Goal: Task Accomplishment & Management: Use online tool/utility

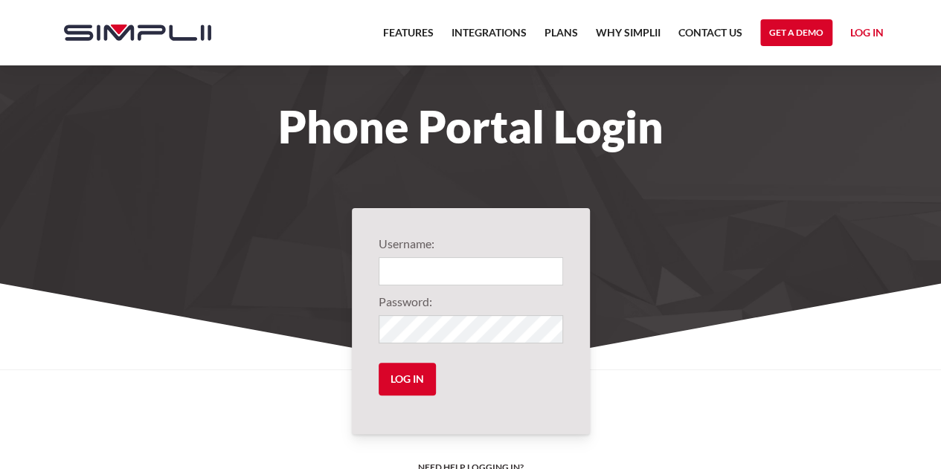
click at [868, 31] on link "Log in" at bounding box center [866, 35] width 33 height 22
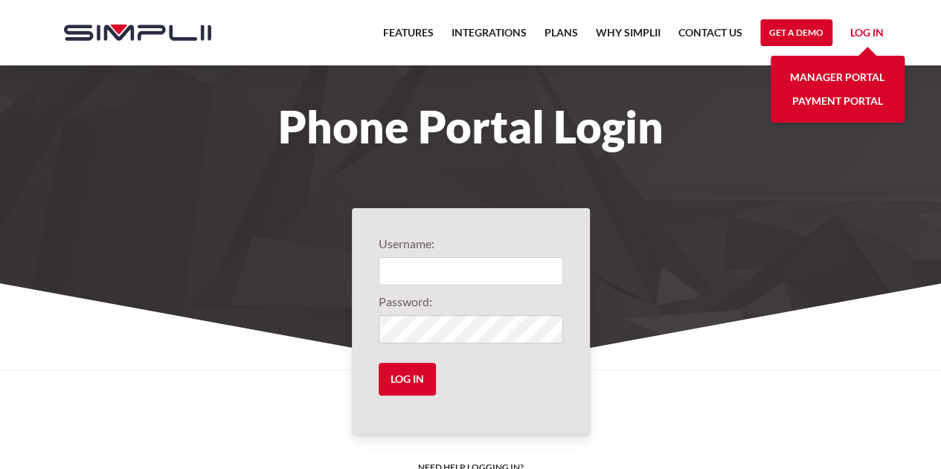
click at [843, 81] on link "Manager Portal" at bounding box center [837, 77] width 94 height 24
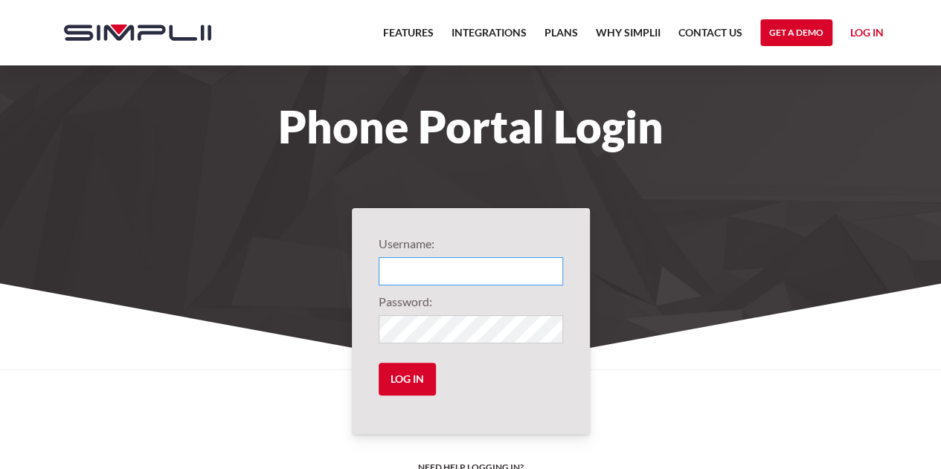
type input "1013@ThirdGenerationHomeImprovement"
click at [419, 375] on input "Log in" at bounding box center [407, 379] width 57 height 33
click at [382, 393] on input "Log in" at bounding box center [407, 379] width 57 height 33
click at [409, 383] on input "Log in" at bounding box center [407, 379] width 57 height 33
click at [863, 35] on link "Log in" at bounding box center [866, 35] width 33 height 22
